Goal: Task Accomplishment & Management: Manage account settings

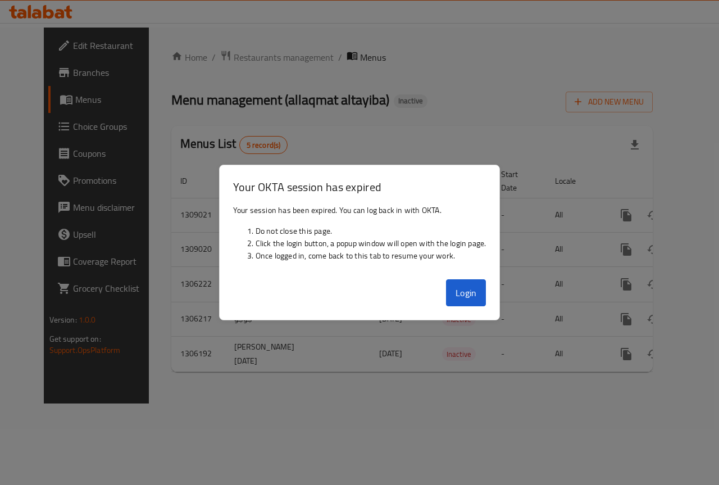
click at [447, 358] on div at bounding box center [359, 242] width 719 height 485
click at [468, 289] on button "Login" at bounding box center [466, 292] width 40 height 27
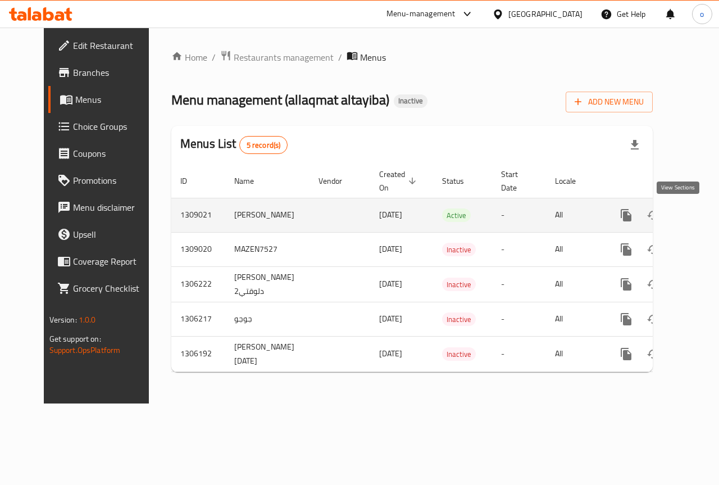
click at [701, 213] on icon "enhanced table" at bounding box center [707, 214] width 13 height 13
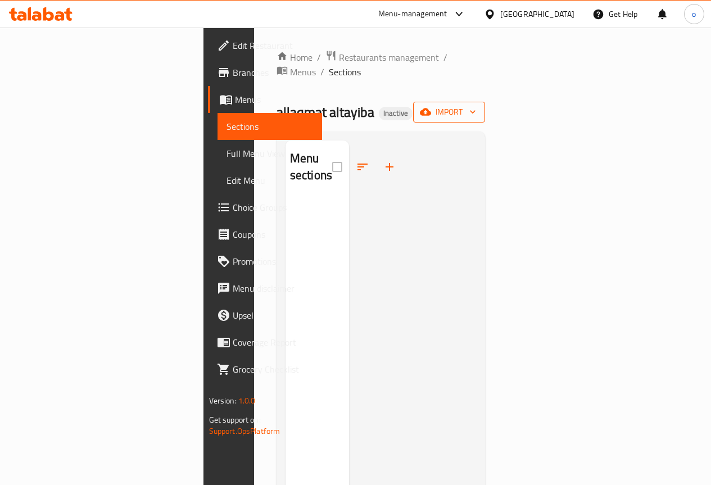
click at [476, 105] on span "import" at bounding box center [449, 112] width 54 height 14
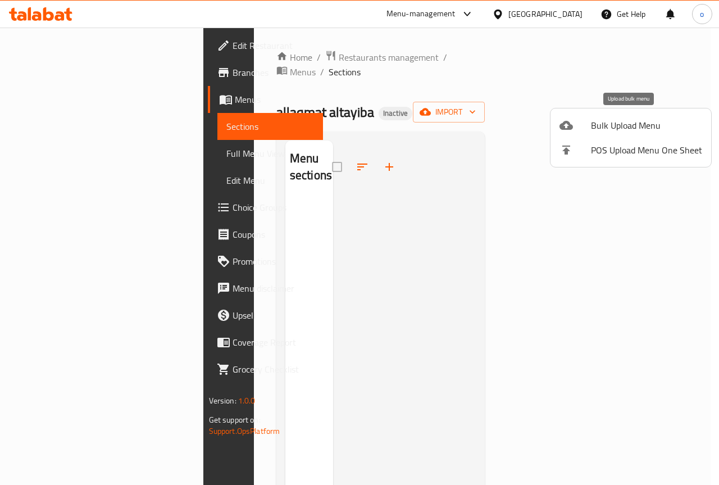
click at [667, 132] on li "Bulk Upload Menu" at bounding box center [631, 125] width 161 height 25
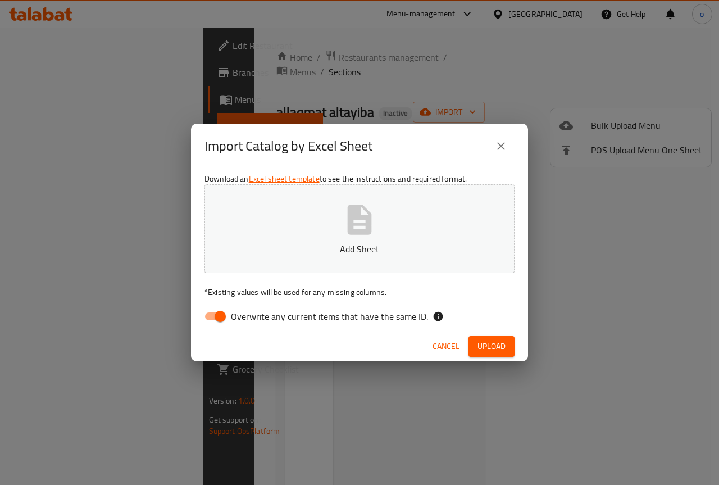
click at [357, 251] on p "Add Sheet" at bounding box center [359, 248] width 275 height 13
click at [220, 319] on input "Overwrite any current items that have the same ID." at bounding box center [220, 316] width 64 height 21
checkbox input "false"
click at [497, 345] on span "Upload" at bounding box center [492, 346] width 28 height 14
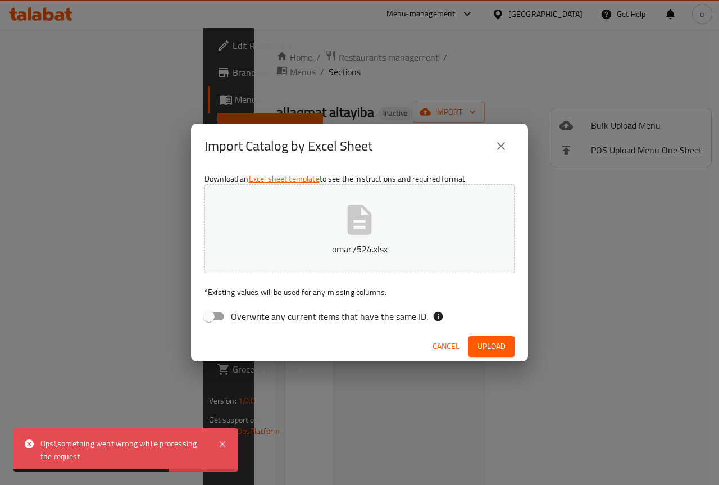
click at [493, 344] on span "Upload" at bounding box center [492, 346] width 28 height 14
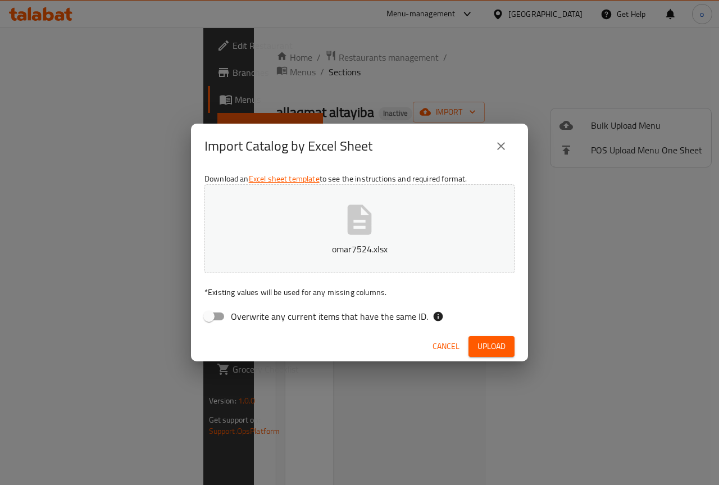
click at [306, 178] on link "Excel sheet template" at bounding box center [284, 178] width 71 height 15
click at [504, 142] on icon "close" at bounding box center [500, 145] width 13 height 13
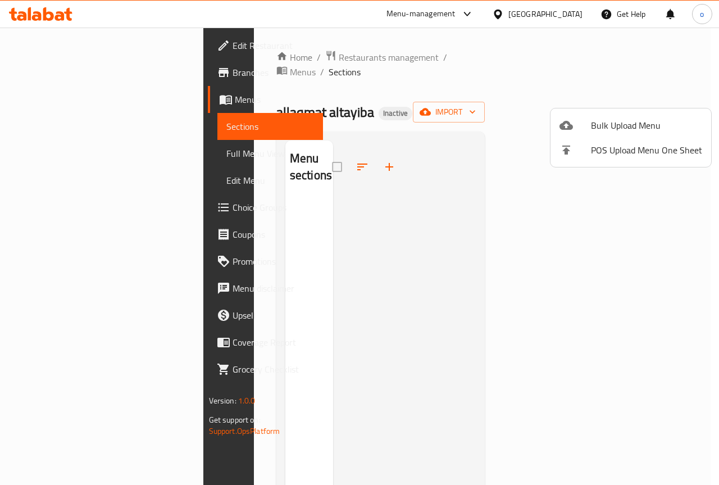
click at [543, 210] on div at bounding box center [359, 242] width 719 height 485
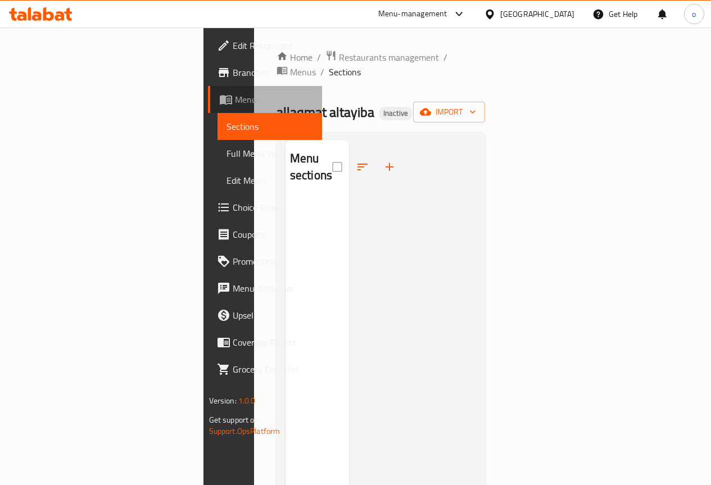
click at [219, 101] on icon at bounding box center [225, 99] width 13 height 13
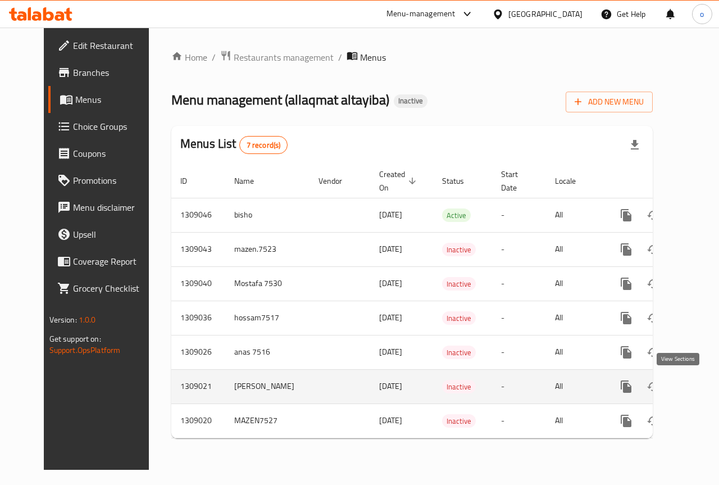
click at [701, 387] on icon "enhanced table" at bounding box center [707, 386] width 13 height 13
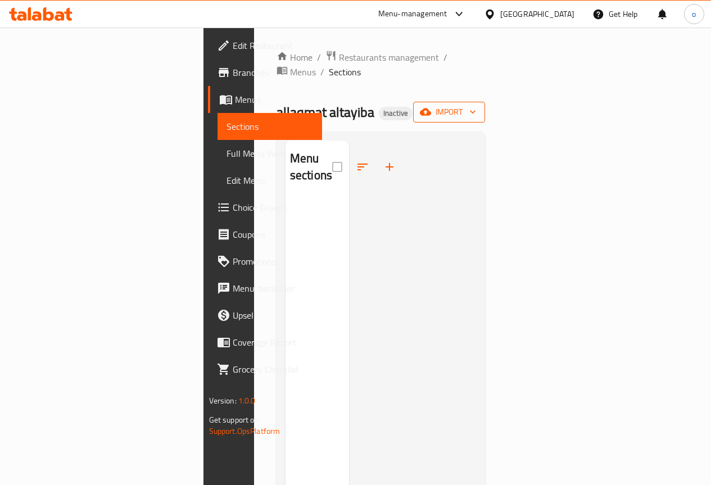
click at [476, 105] on span "import" at bounding box center [449, 112] width 54 height 14
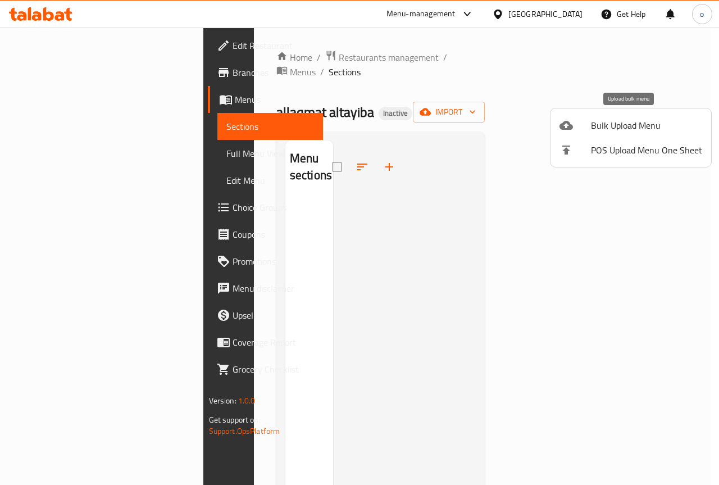
click at [657, 129] on span "Bulk Upload Menu" at bounding box center [646, 125] width 111 height 13
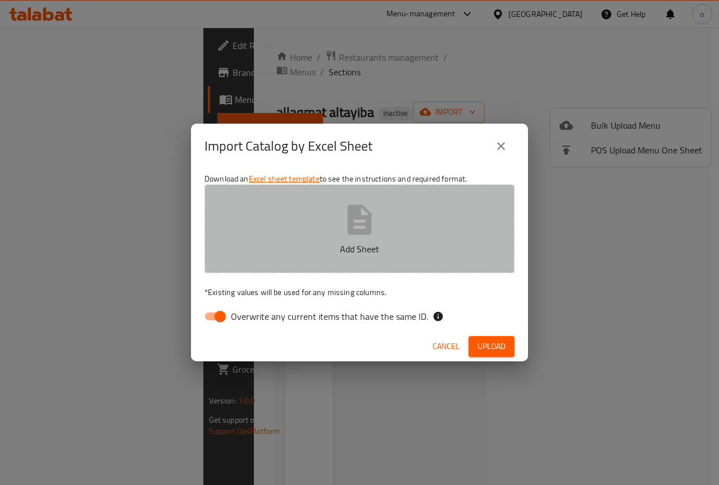
click at [370, 244] on p "Add Sheet" at bounding box center [359, 248] width 275 height 13
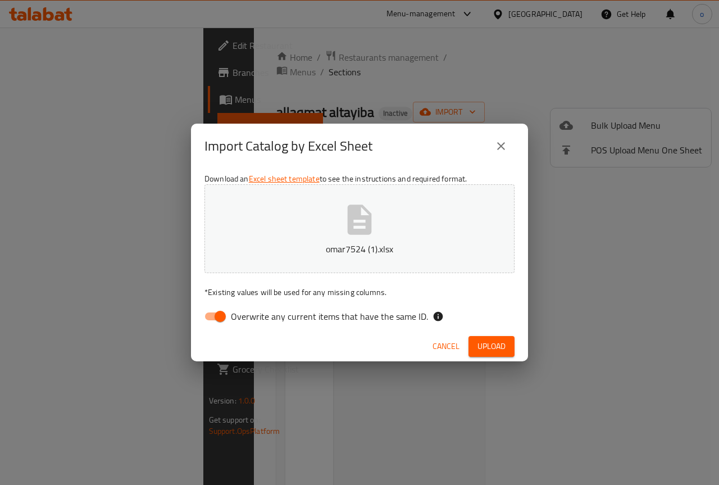
click at [216, 322] on input "Overwrite any current items that have the same ID." at bounding box center [220, 316] width 64 height 21
checkbox input "false"
click at [499, 349] on span "Upload" at bounding box center [492, 346] width 28 height 14
click at [496, 338] on button "Upload" at bounding box center [492, 346] width 46 height 21
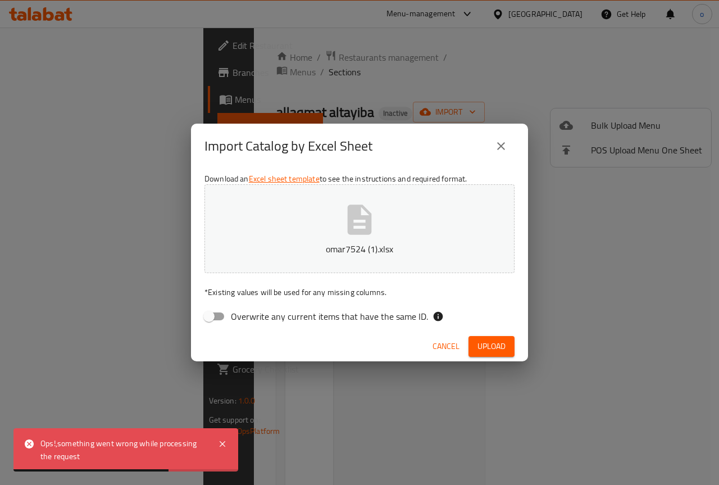
click at [500, 147] on icon "close" at bounding box center [501, 146] width 8 height 8
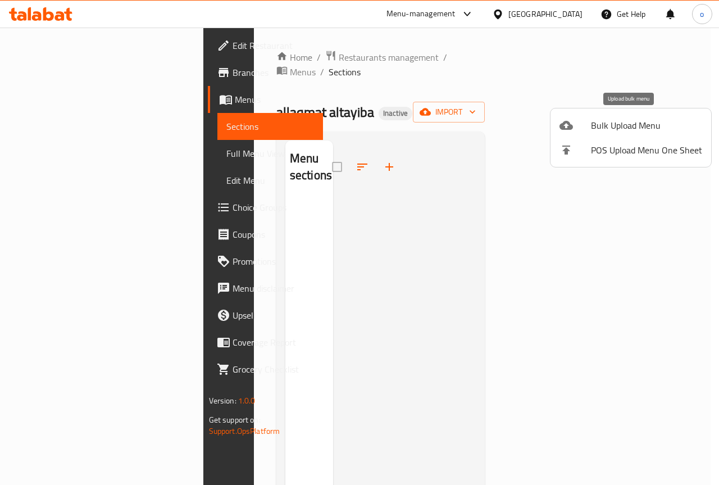
click at [624, 119] on span "Bulk Upload Menu" at bounding box center [646, 125] width 111 height 13
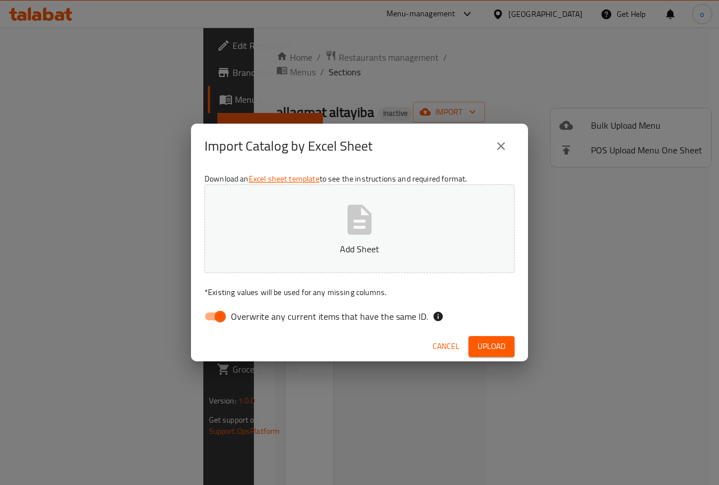
click at [365, 192] on button "Add Sheet" at bounding box center [360, 228] width 310 height 89
click at [224, 314] on input "Overwrite any current items that have the same ID." at bounding box center [220, 316] width 64 height 21
checkbox input "false"
click at [505, 344] on span "Upload" at bounding box center [492, 346] width 28 height 14
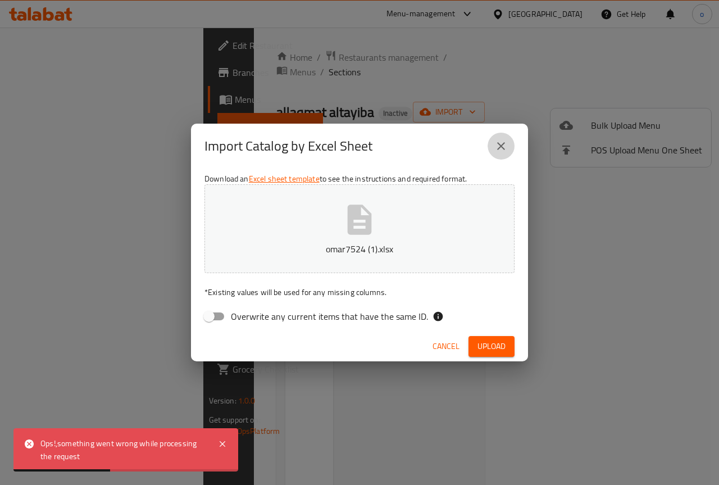
click at [503, 143] on icon "close" at bounding box center [501, 146] width 8 height 8
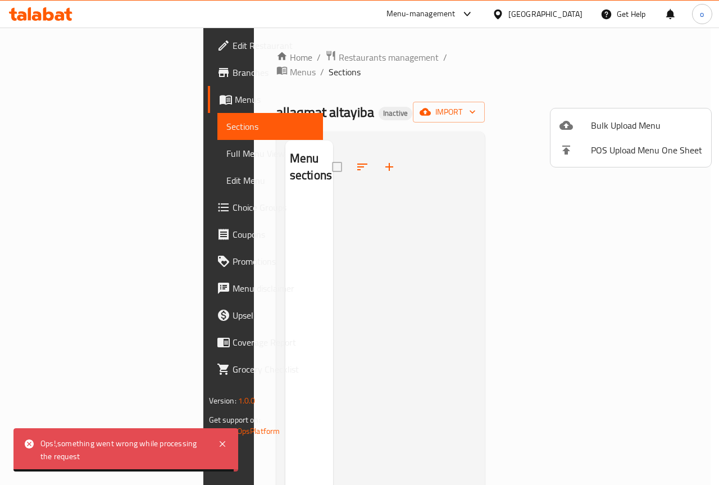
click at [354, 55] on div at bounding box center [359, 242] width 719 height 485
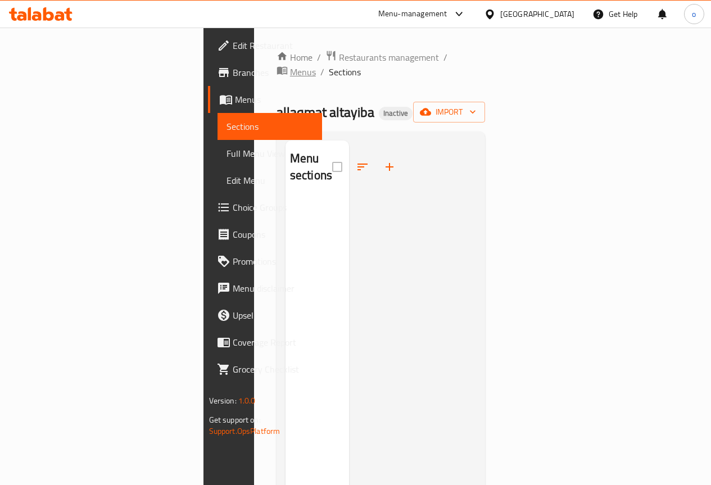
click at [316, 65] on span "Menus" at bounding box center [303, 71] width 26 height 13
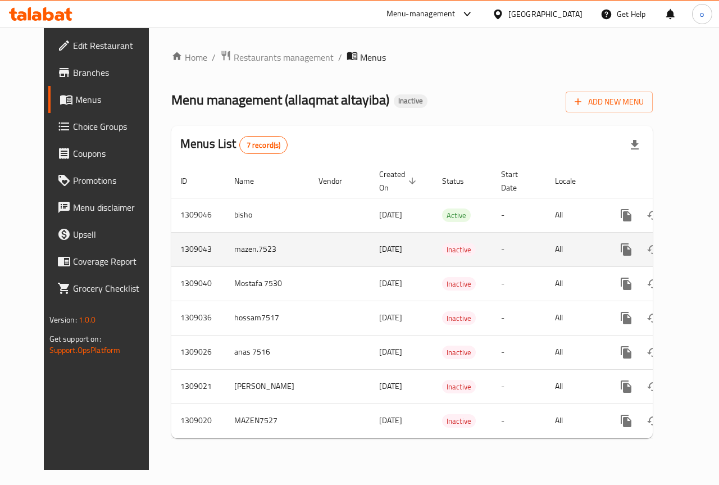
click at [322, 249] on td "enhanced table" at bounding box center [340, 249] width 61 height 34
click at [701, 248] on icon "enhanced table" at bounding box center [707, 249] width 13 height 13
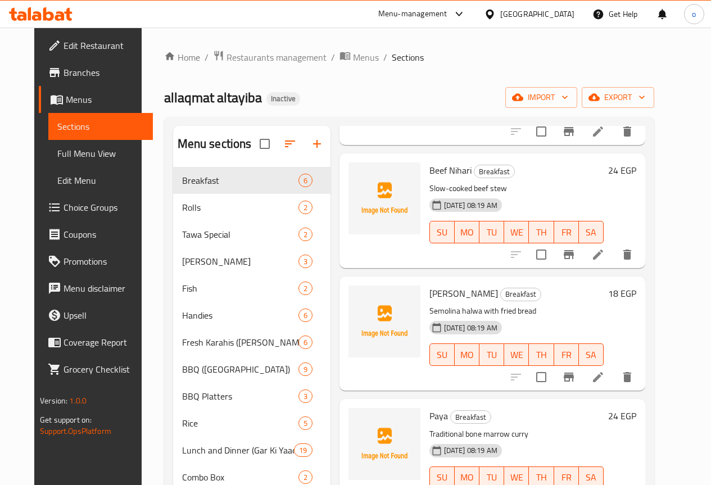
scroll to position [169, 0]
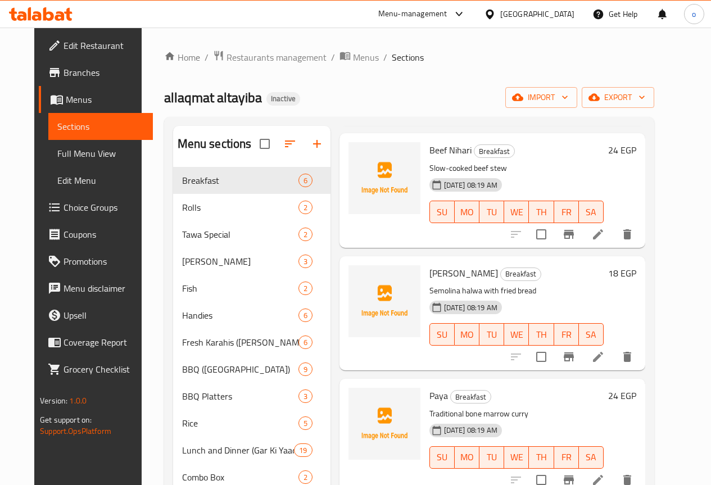
click at [572, 278] on h6 "Halwa Puri Breakfast" at bounding box center [516, 273] width 174 height 16
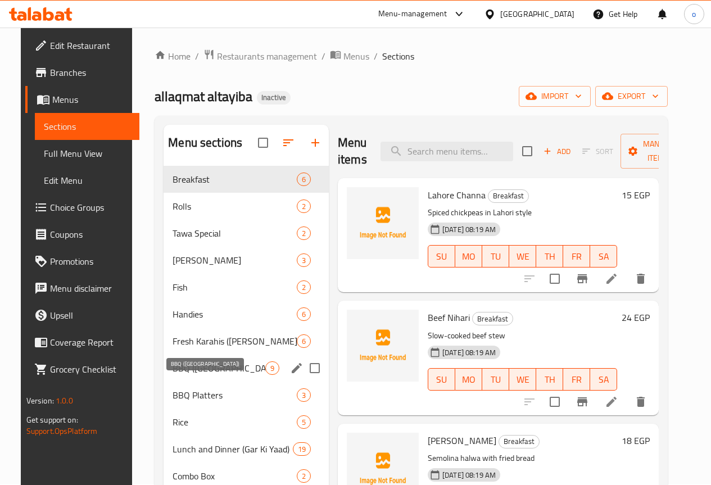
scroll to position [0, 0]
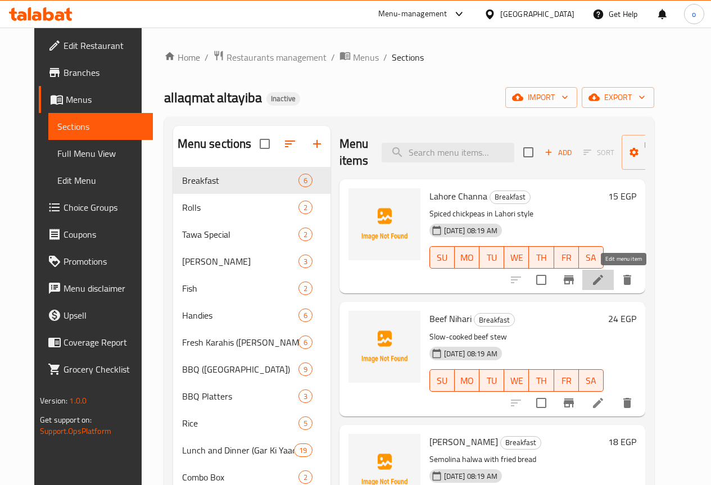
click at [605, 283] on icon at bounding box center [597, 279] width 13 height 13
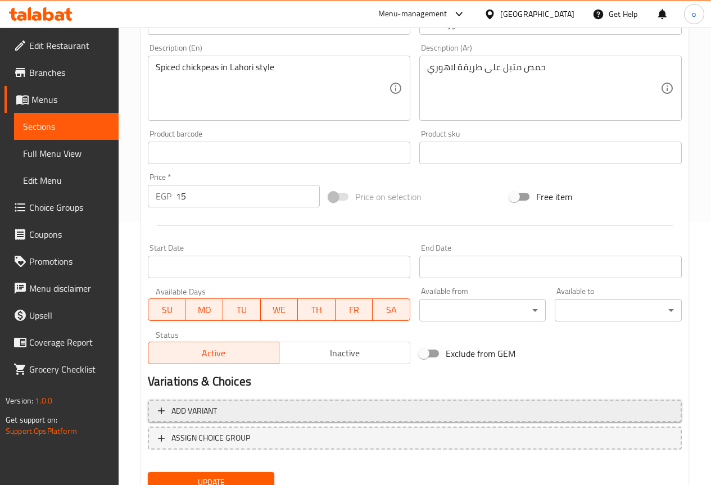
scroll to position [309, 0]
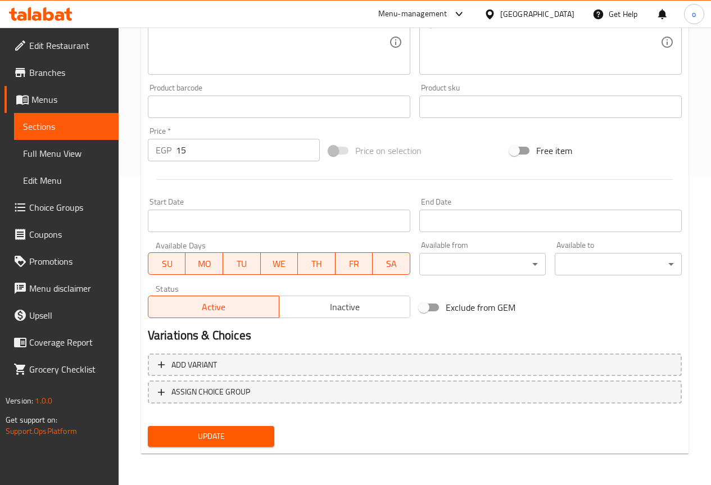
click at [35, 101] on span "Menus" at bounding box center [70, 99] width 78 height 13
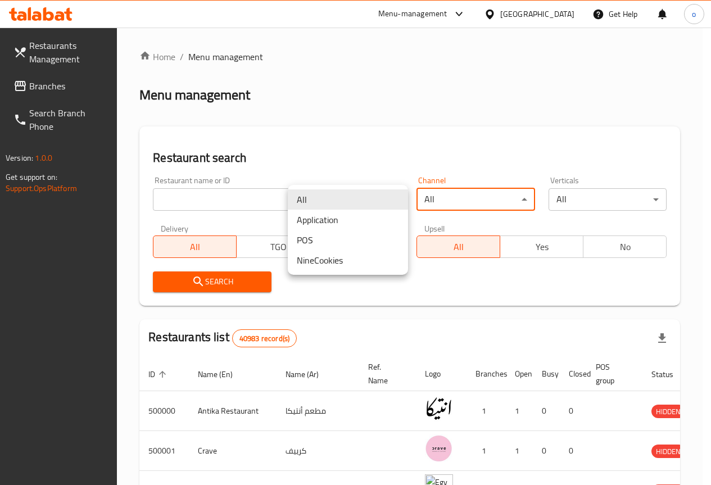
click at [383, 205] on body "​ Menu-management Egypt Get Help o Restaurants Management Branches Search Branc…" at bounding box center [355, 256] width 711 height 457
click at [414, 133] on div at bounding box center [355, 242] width 711 height 485
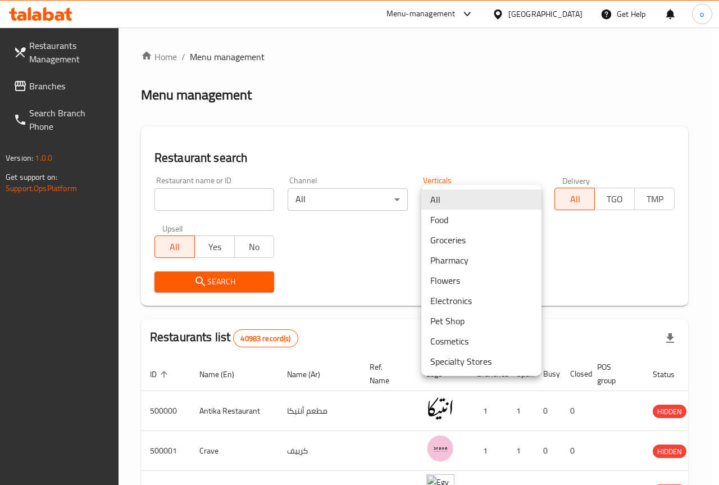
click at [453, 199] on body "​ Menu-management Egypt Get Help o Restaurants Management Branches Search Branc…" at bounding box center [359, 256] width 719 height 457
click at [492, 113] on div at bounding box center [359, 242] width 719 height 485
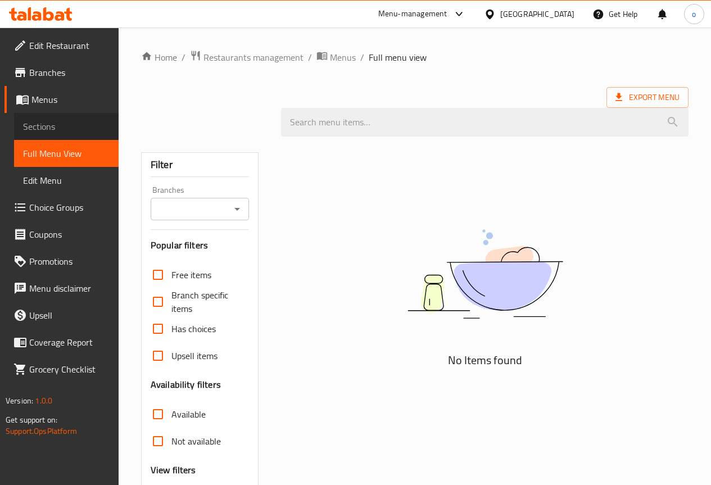
click at [70, 125] on span "Sections" at bounding box center [66, 126] width 87 height 13
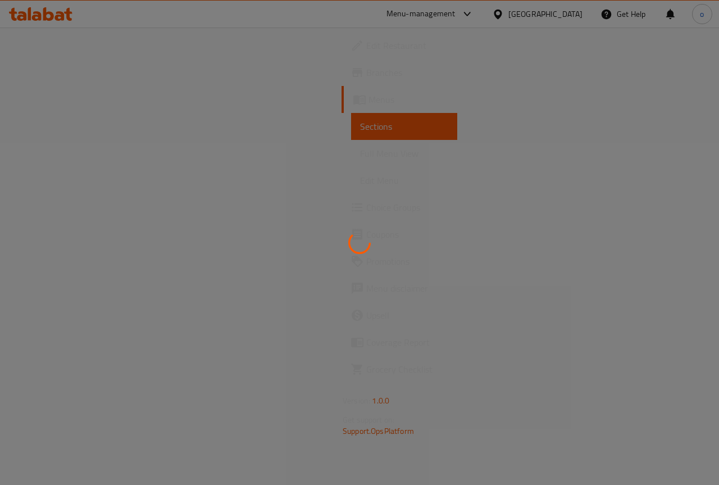
click at [56, 99] on div at bounding box center [359, 242] width 719 height 485
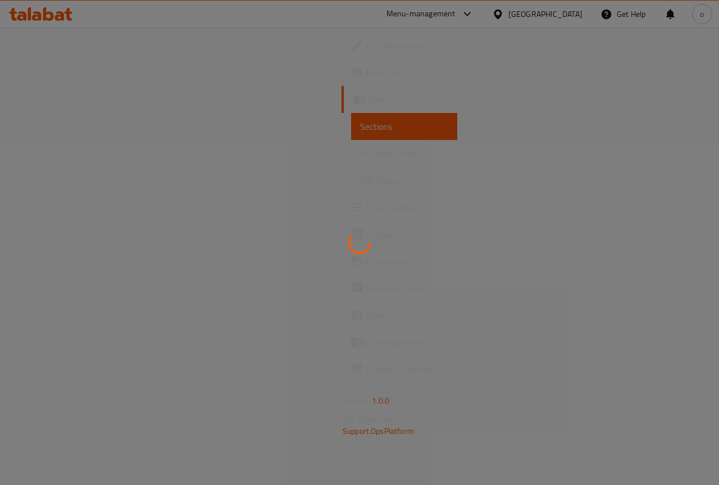
drag, startPoint x: 56, startPoint y: 99, endPoint x: 60, endPoint y: 126, distance: 27.2
click at [58, 124] on div at bounding box center [359, 242] width 719 height 485
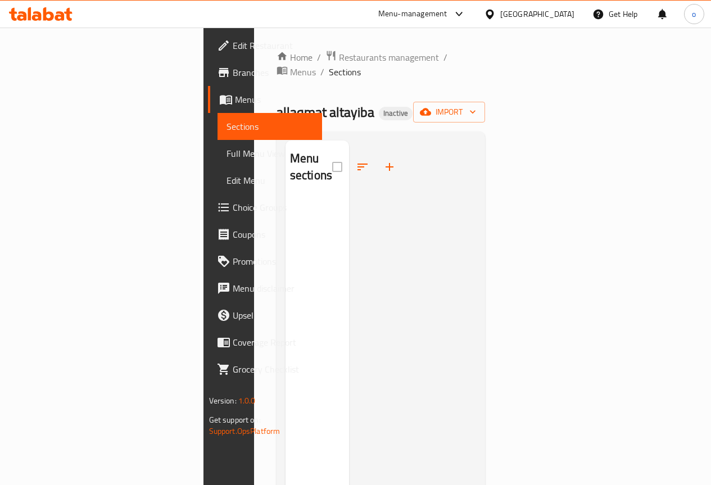
click at [235, 98] on span "Menus" at bounding box center [274, 99] width 78 height 13
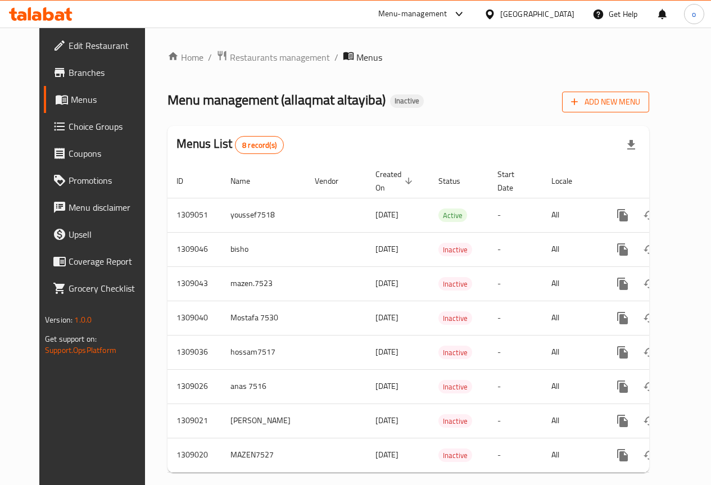
click at [640, 103] on span "Add New Menu" at bounding box center [605, 102] width 69 height 14
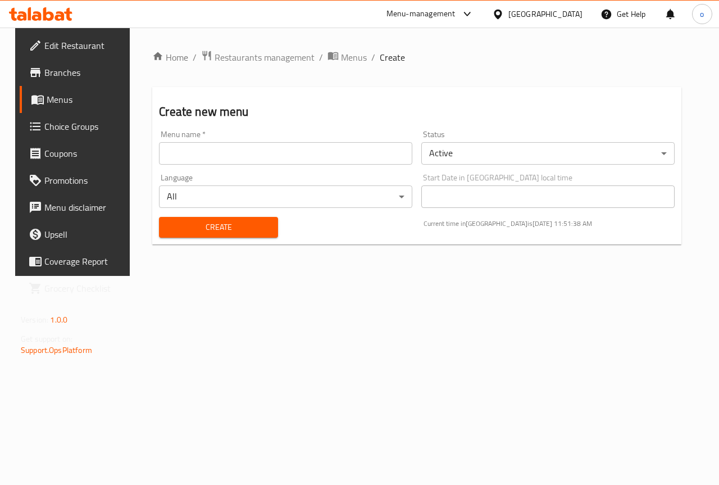
click at [325, 158] on input "text" at bounding box center [285, 153] width 253 height 22
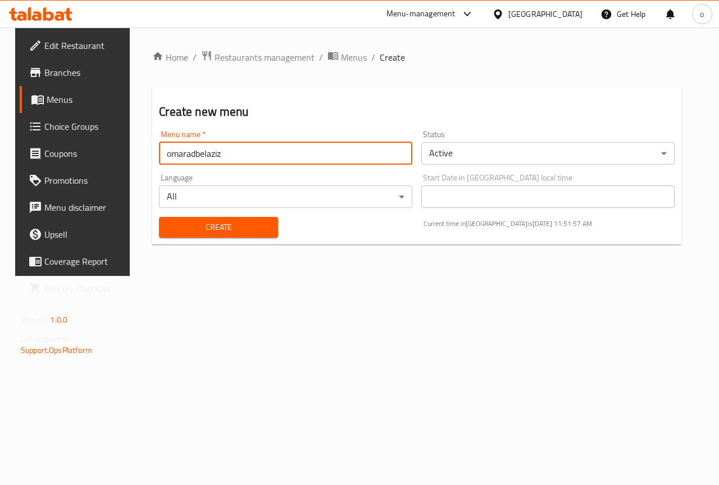
click at [185, 155] on input "omaradbelaziz" at bounding box center [285, 153] width 253 height 22
click at [220, 155] on input "omaradbelaziz" at bounding box center [285, 153] width 253 height 22
type input "omarabdelaziz"
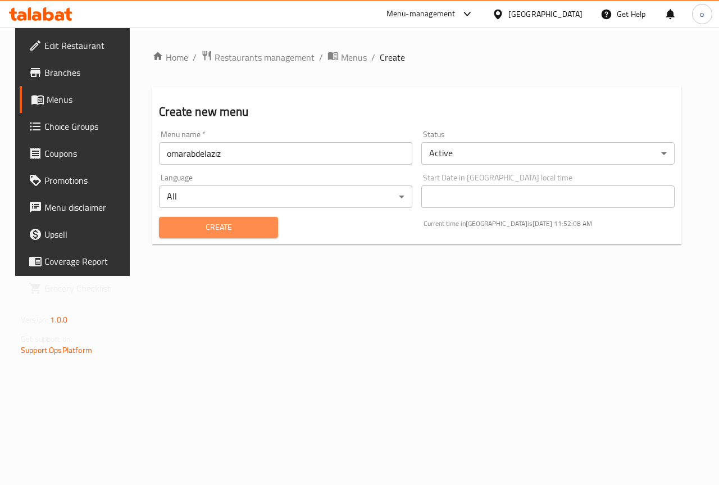
click at [221, 229] on span "Create" at bounding box center [218, 227] width 101 height 14
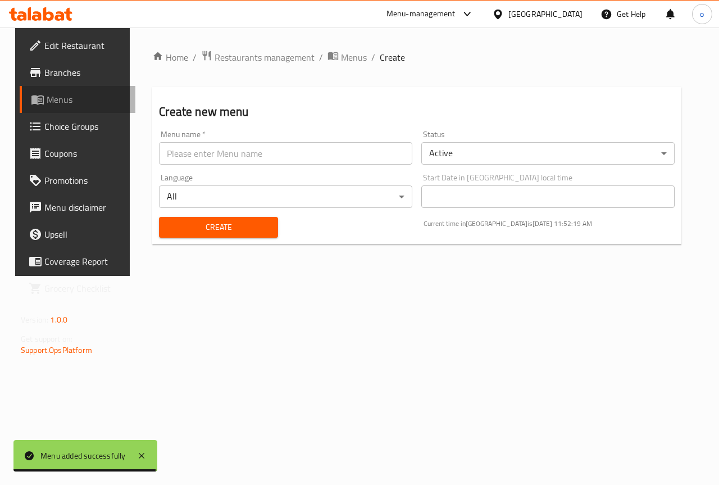
click at [55, 94] on span "Menus" at bounding box center [87, 99] width 80 height 13
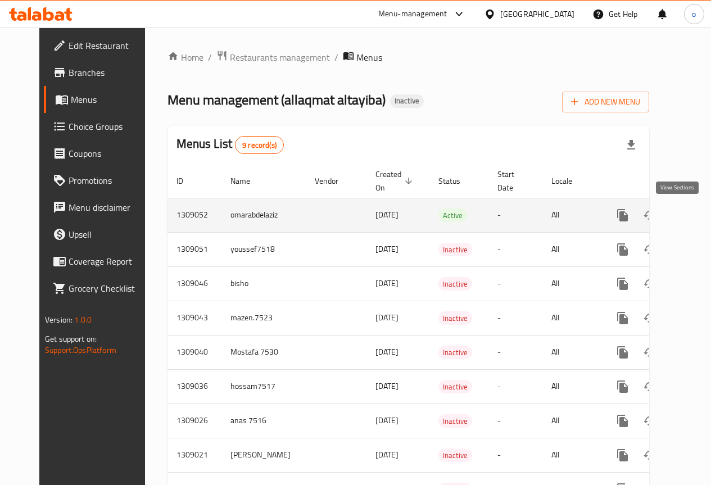
click at [697, 210] on icon "enhanced table" at bounding box center [703, 214] width 13 height 13
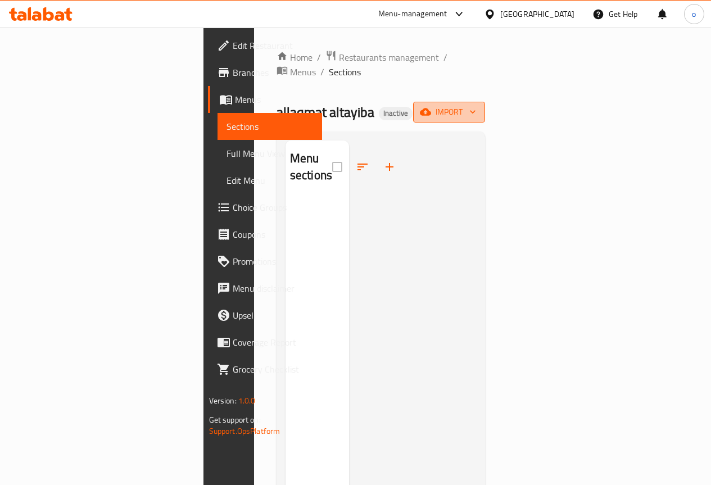
click at [476, 105] on span "import" at bounding box center [449, 112] width 54 height 14
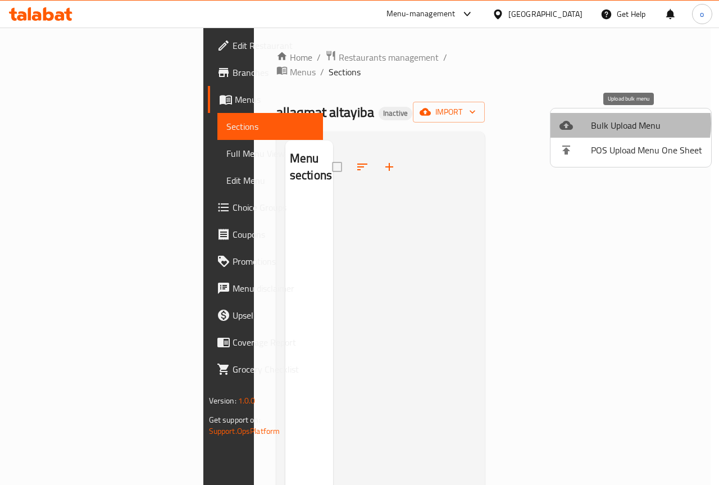
click at [623, 124] on span "Bulk Upload Menu" at bounding box center [646, 125] width 111 height 13
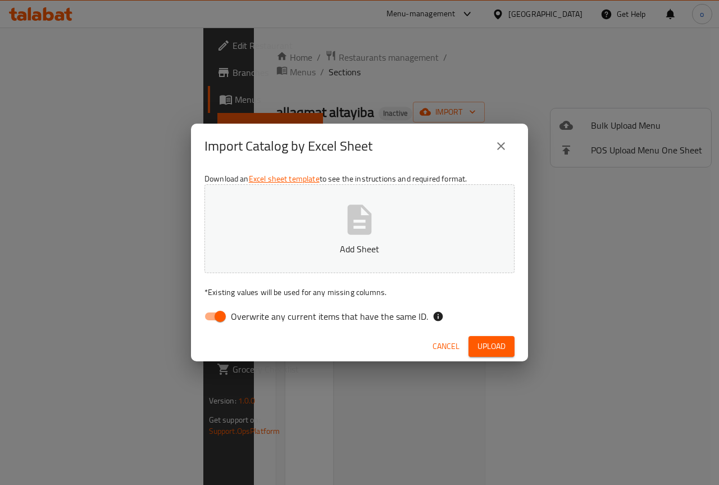
click at [403, 215] on button "Add Sheet" at bounding box center [360, 228] width 310 height 89
click at [212, 317] on input "Overwrite any current items that have the same ID." at bounding box center [220, 316] width 64 height 21
checkbox input "false"
click at [496, 351] on span "Upload" at bounding box center [492, 346] width 28 height 14
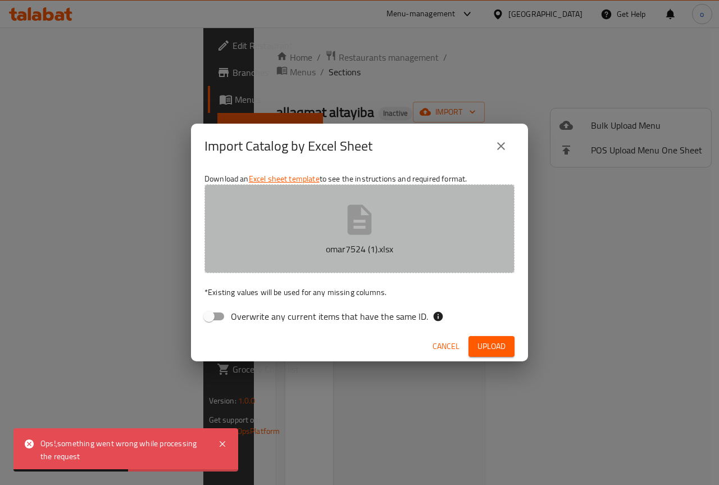
click at [317, 219] on button "omar7524 (1).xlsx" at bounding box center [360, 228] width 310 height 89
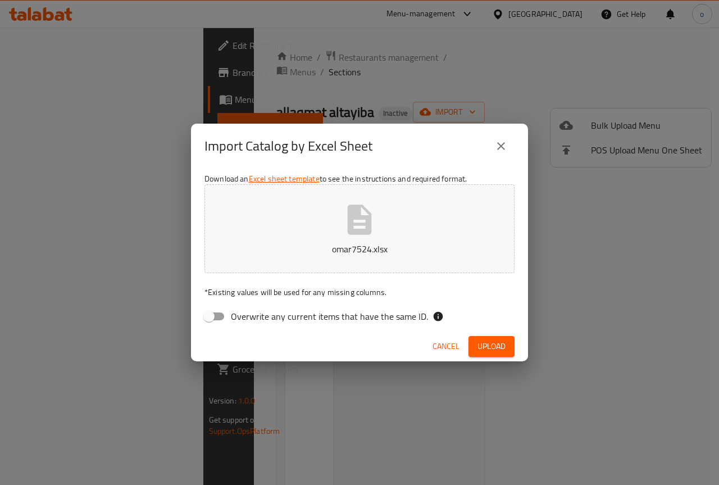
click at [482, 350] on span "Upload" at bounding box center [492, 346] width 28 height 14
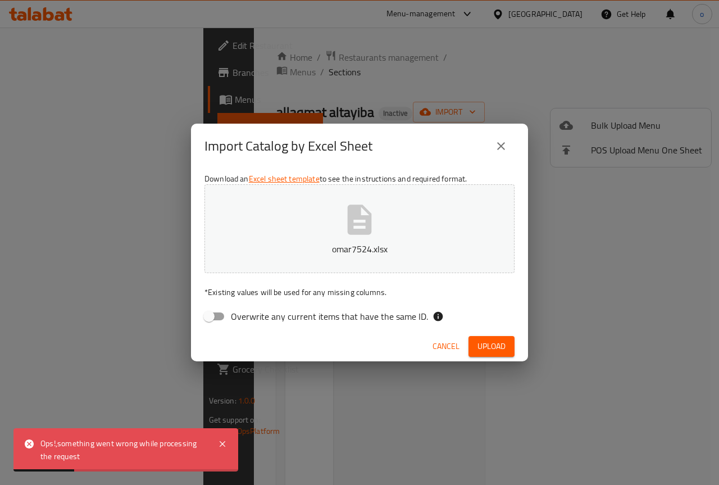
click at [506, 147] on icon "close" at bounding box center [500, 145] width 13 height 13
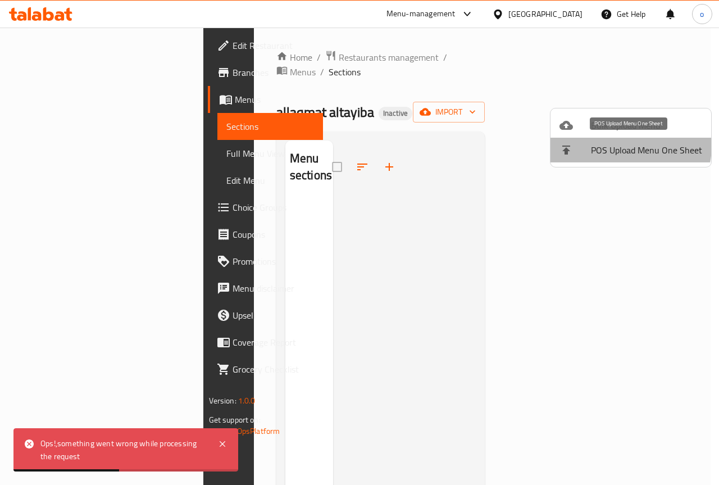
click at [627, 146] on span "POS Upload Menu One Sheet" at bounding box center [646, 149] width 111 height 13
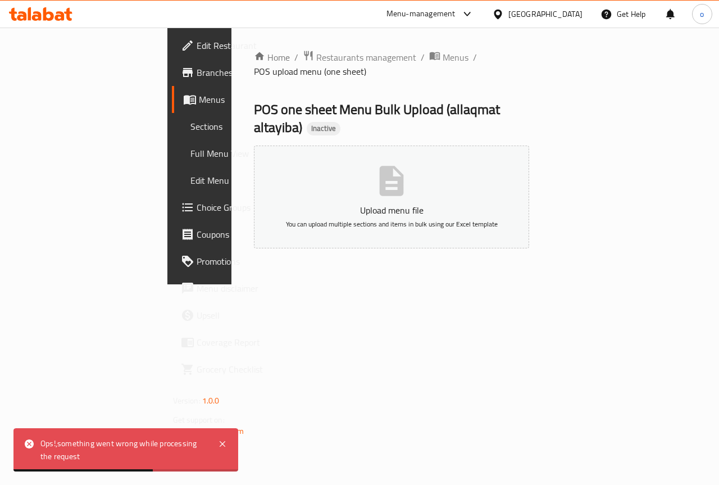
click at [404, 166] on icon "button" at bounding box center [392, 181] width 24 height 30
